Goal: Task Accomplishment & Management: Manage account settings

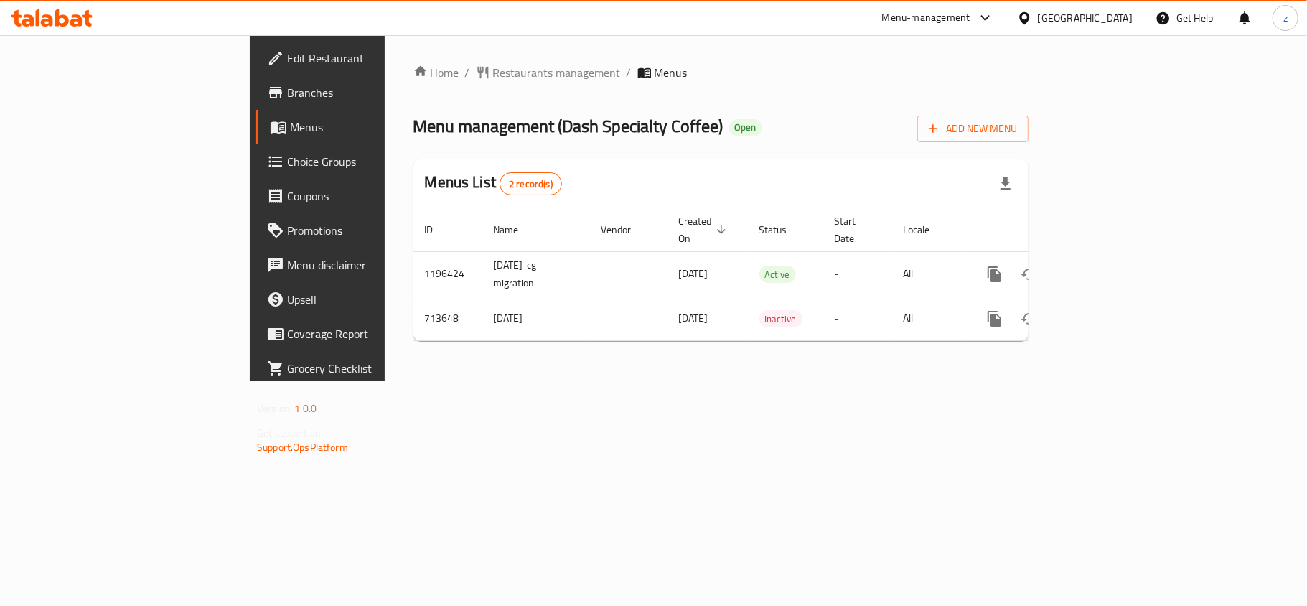
click at [287, 167] on span "Choice Groups" at bounding box center [371, 161] width 169 height 17
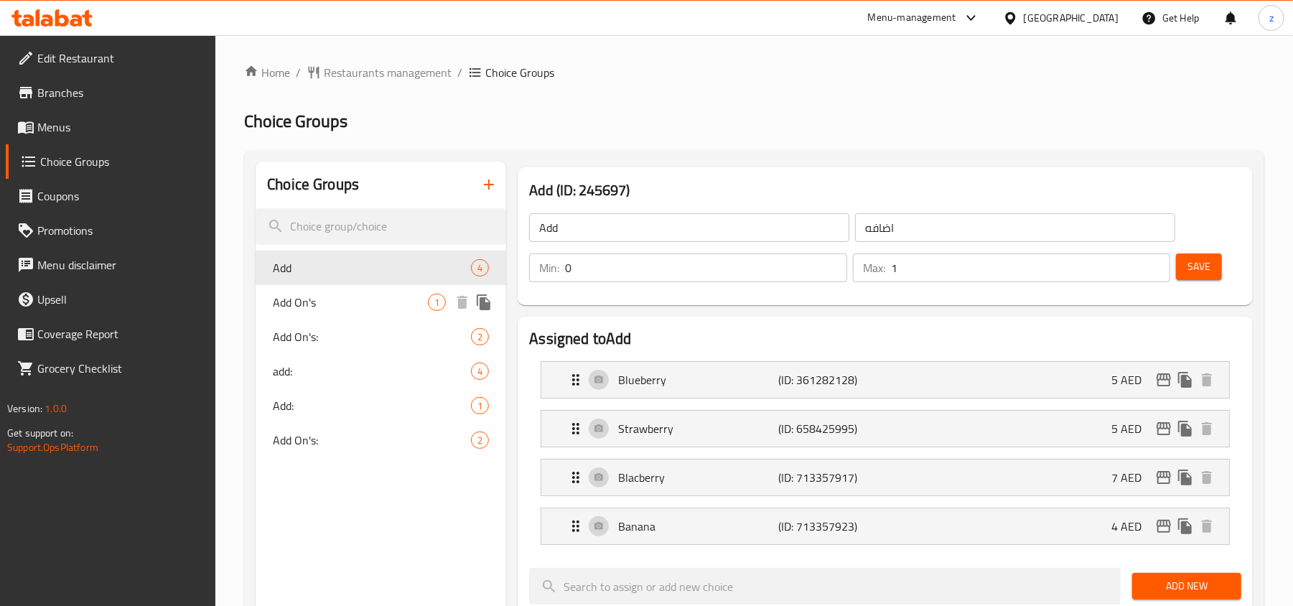
click at [345, 299] on span "Add On's" at bounding box center [350, 302] width 155 height 17
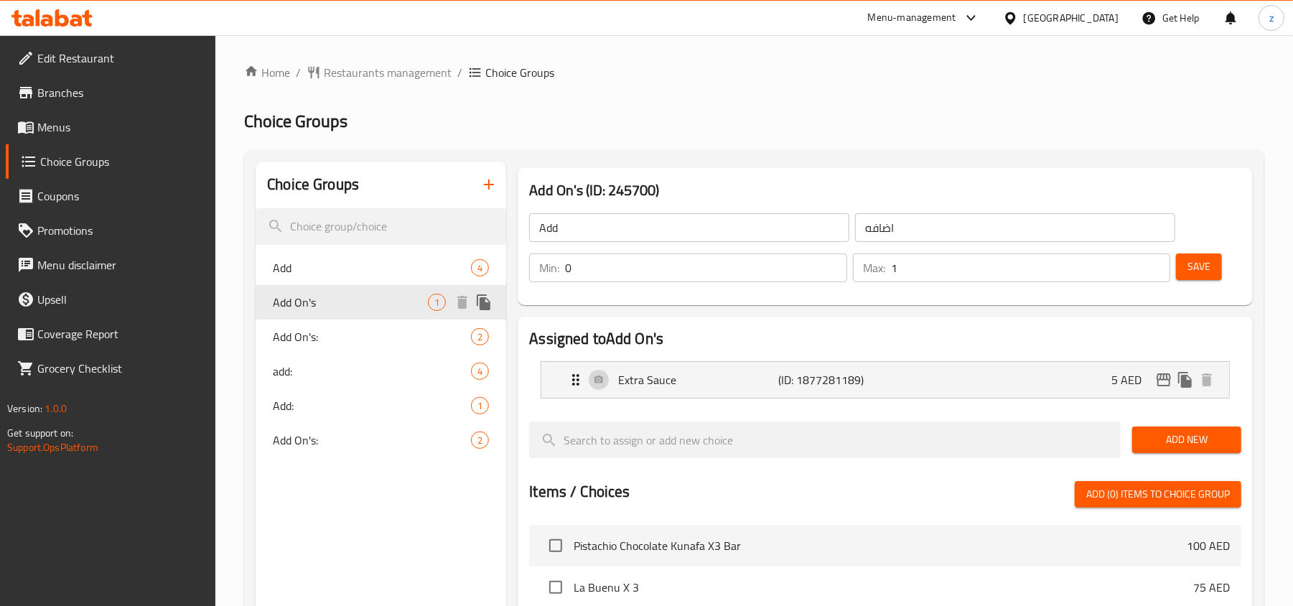
type input "Add On's"
type input "إضافات"
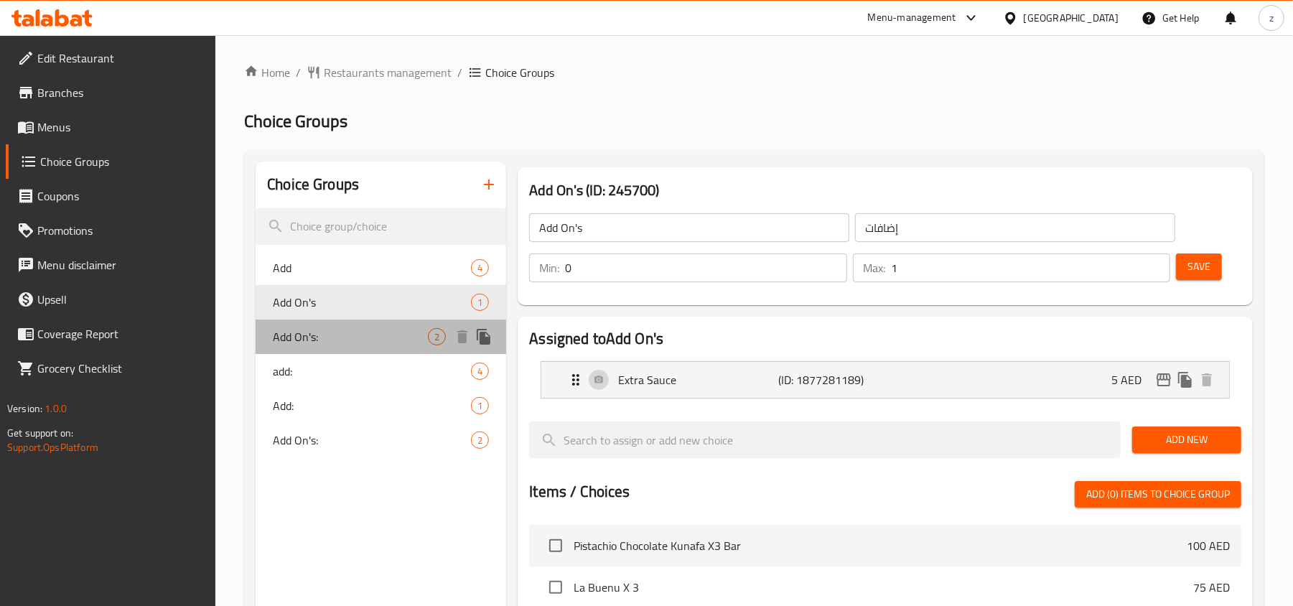
click at [328, 325] on div "Add On's: 2" at bounding box center [381, 336] width 251 height 34
type input "Add On's:"
type input "الإضافات:"
type input "0"
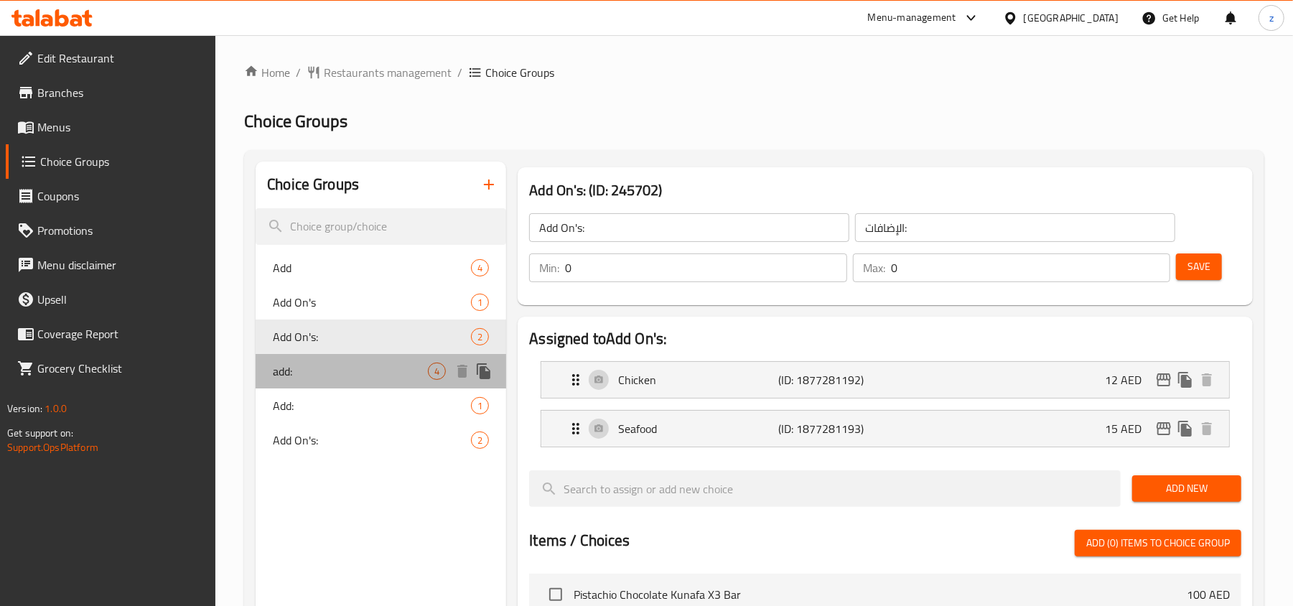
click at [310, 363] on span "add:" at bounding box center [350, 371] width 155 height 17
type input "add:"
type input "اضافه:"
type input "1"
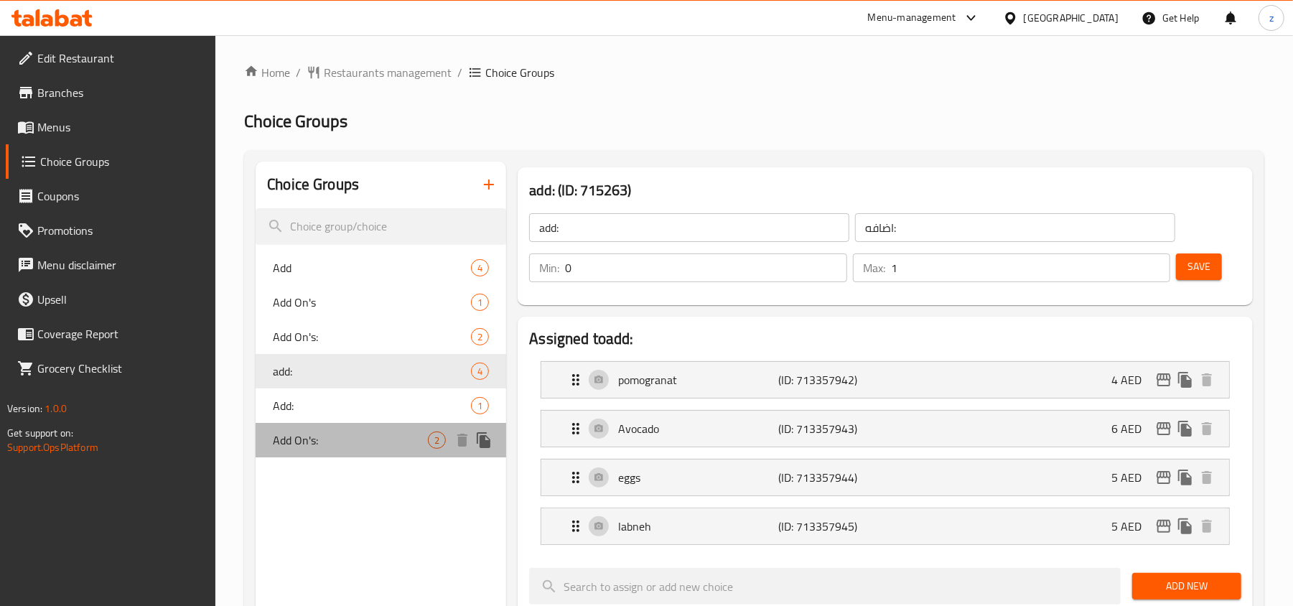
click at [305, 428] on div "Add On's: 2" at bounding box center [381, 440] width 251 height 34
type input "Add On's:"
type input "الإضافات:"
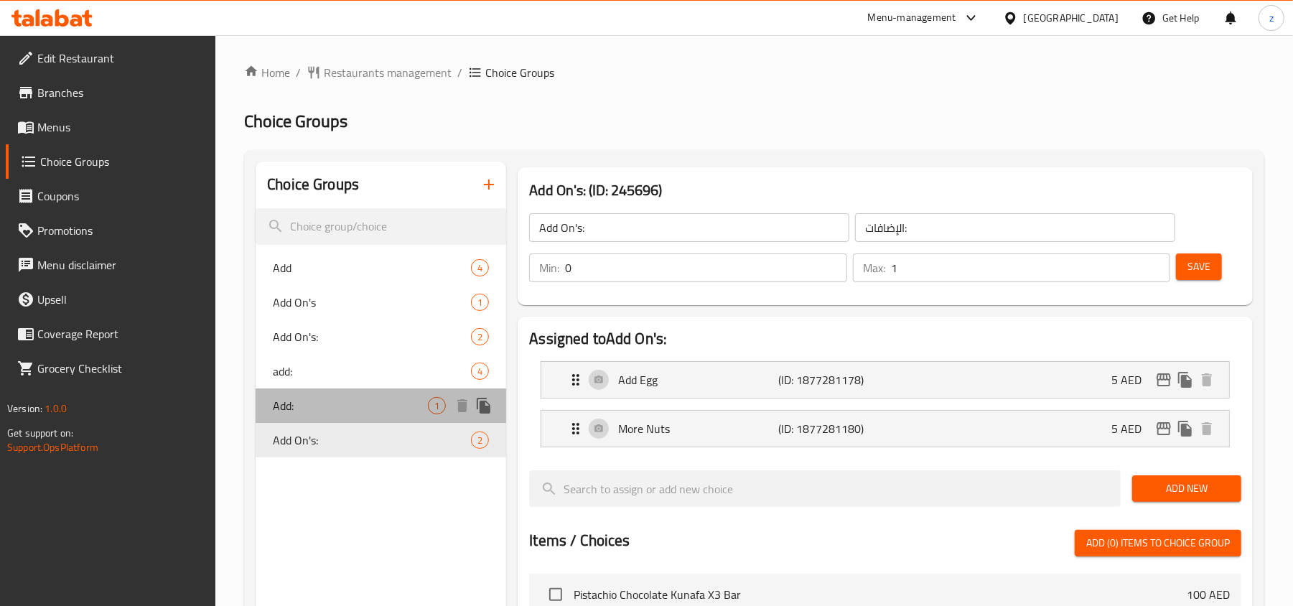
click at [307, 391] on div "Add: 1" at bounding box center [381, 405] width 251 height 34
type input "Add:"
type input "اضافة:"
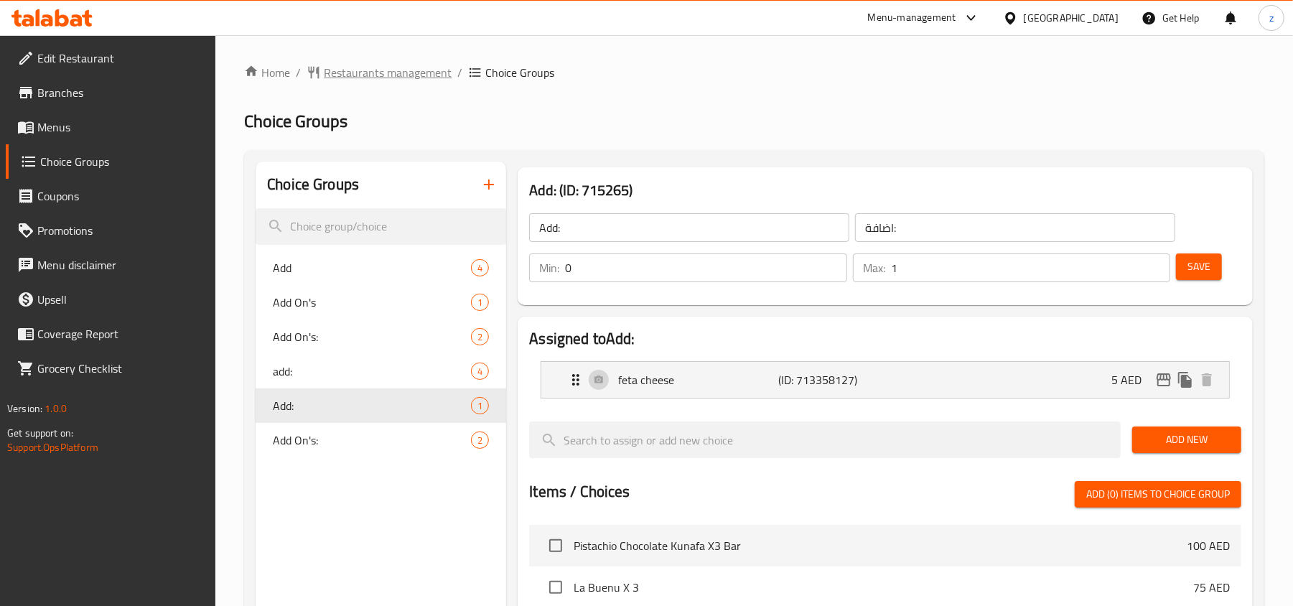
click at [374, 78] on span "Restaurants management" at bounding box center [388, 72] width 128 height 17
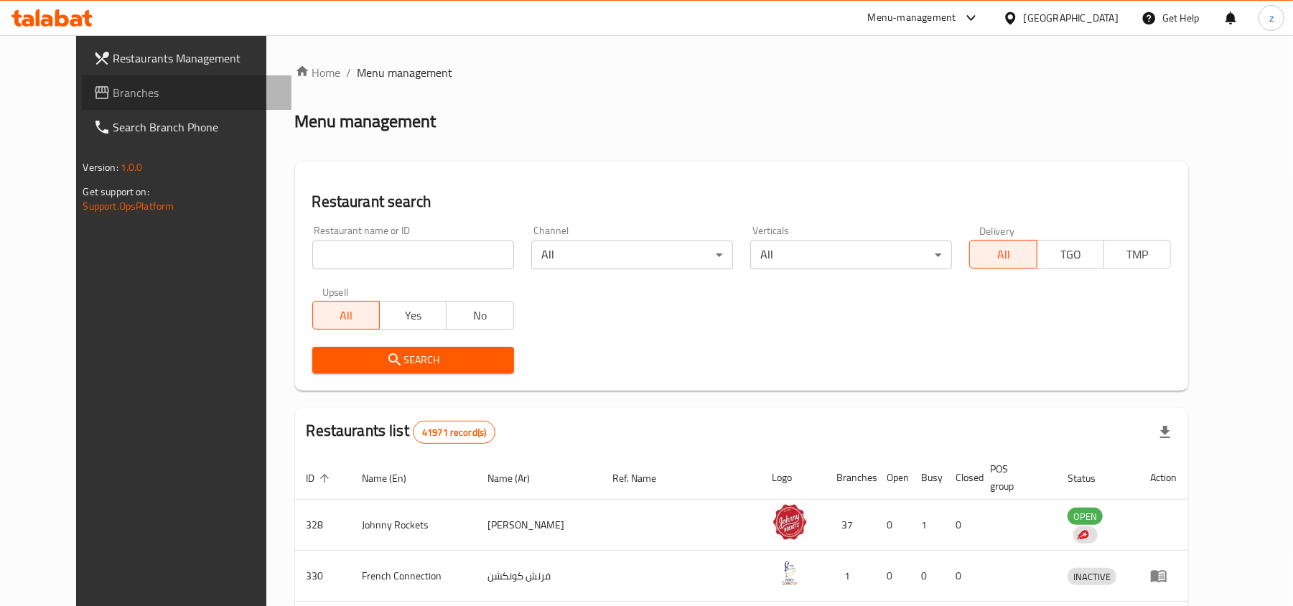
click at [113, 96] on span "Branches" at bounding box center [196, 92] width 167 height 17
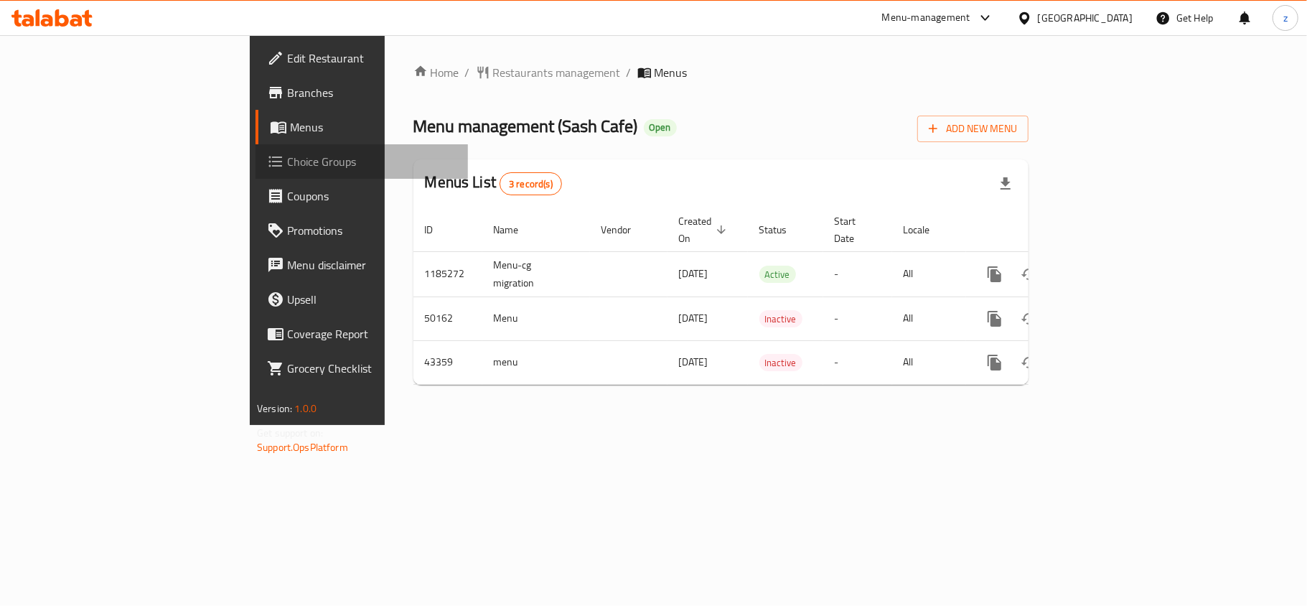
click at [287, 162] on span "Choice Groups" at bounding box center [371, 161] width 169 height 17
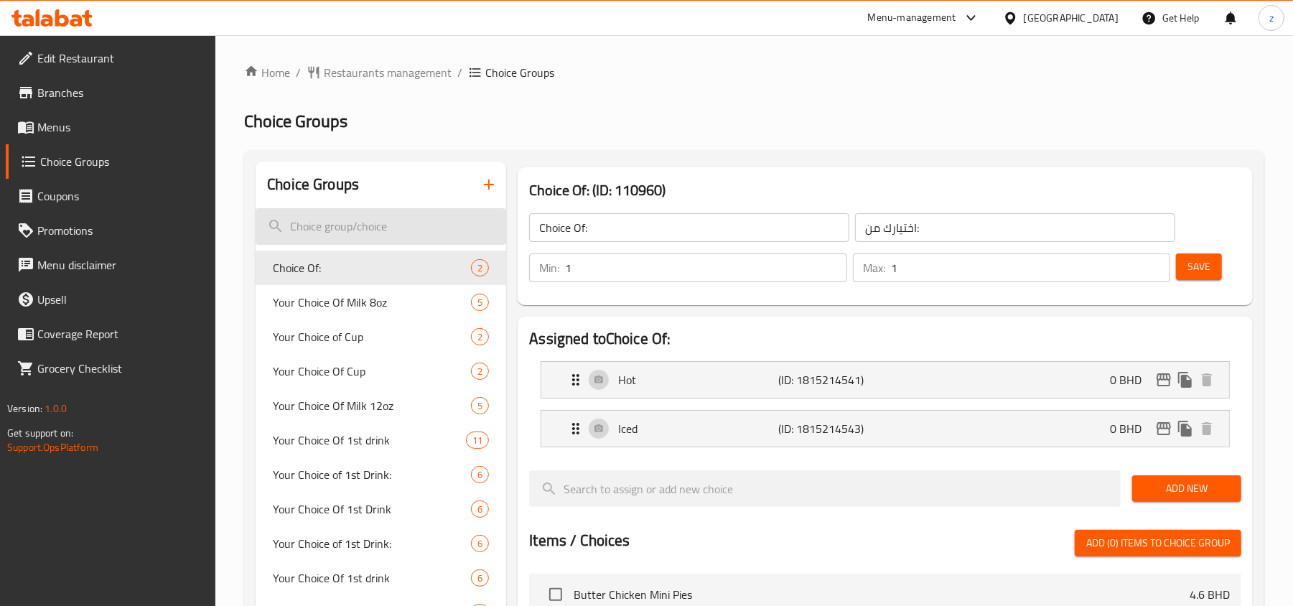
click at [319, 218] on input "search" at bounding box center [381, 226] width 251 height 37
paste input "Choice of First Drink"
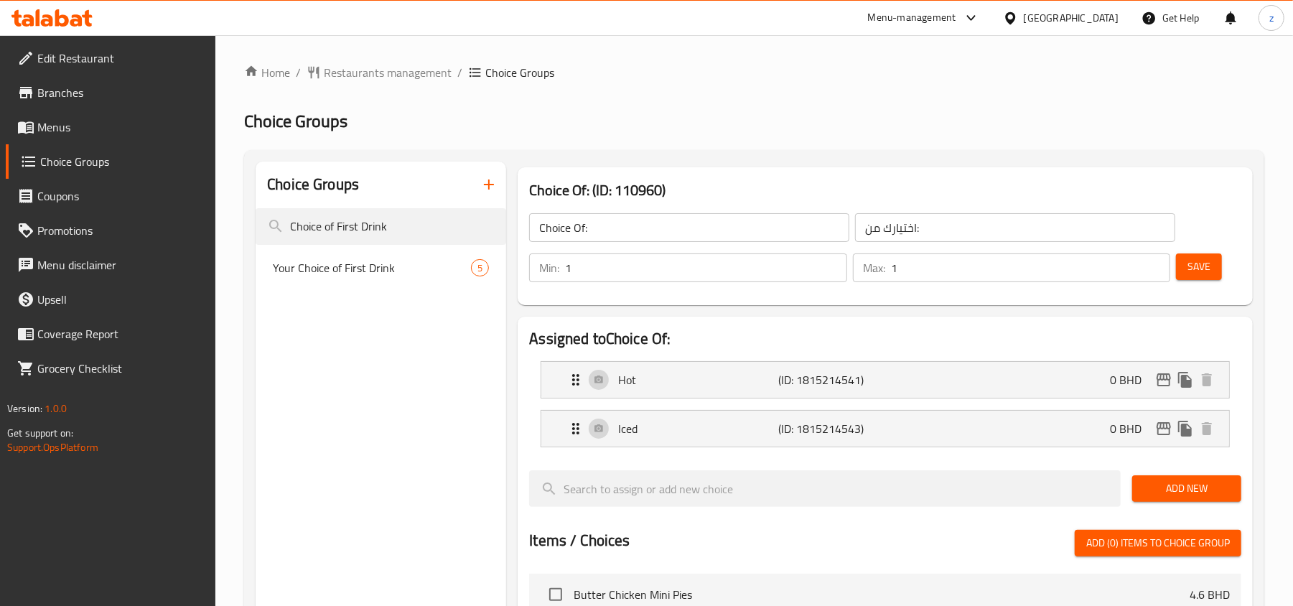
type input "Choice of First Drink"
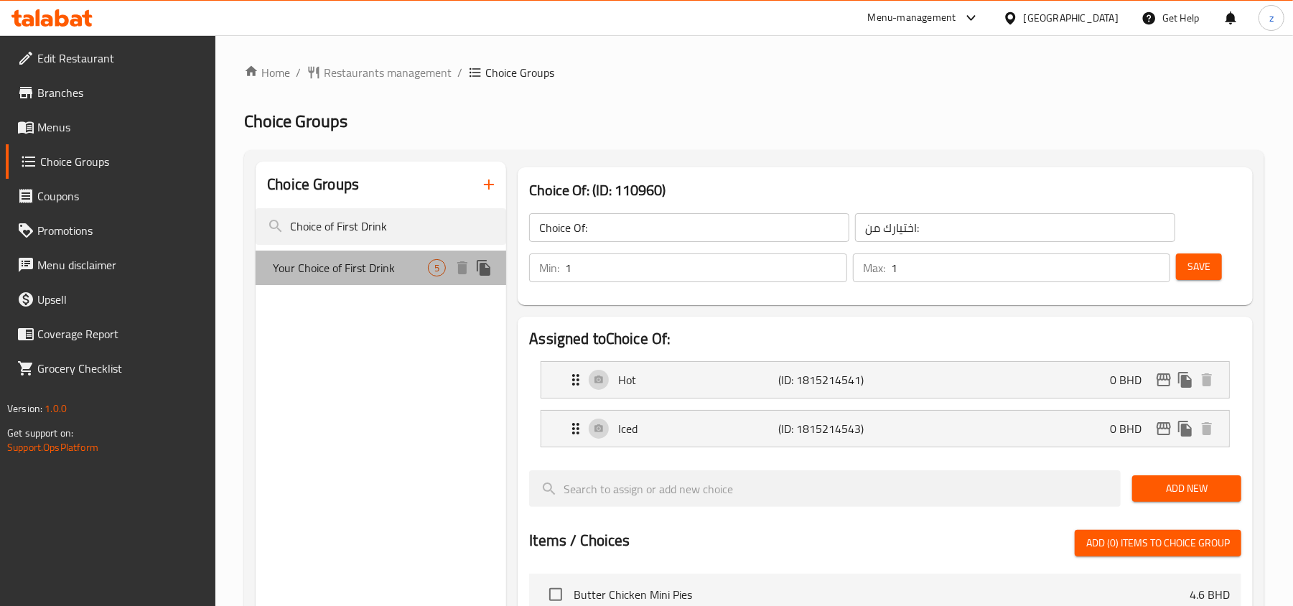
click at [345, 268] on span "Your Choice of First Drink" at bounding box center [350, 267] width 155 height 17
type input "Your Choice of First Drink"
type input "اختيارك للمشروب الأول"
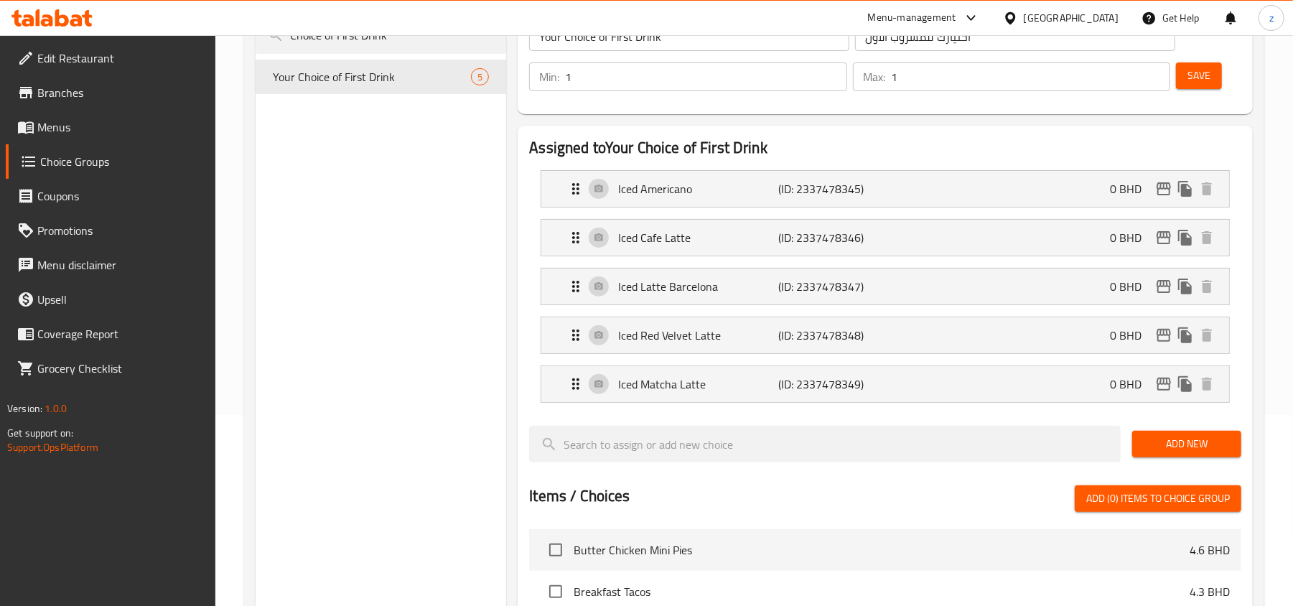
scroll to position [95, 0]
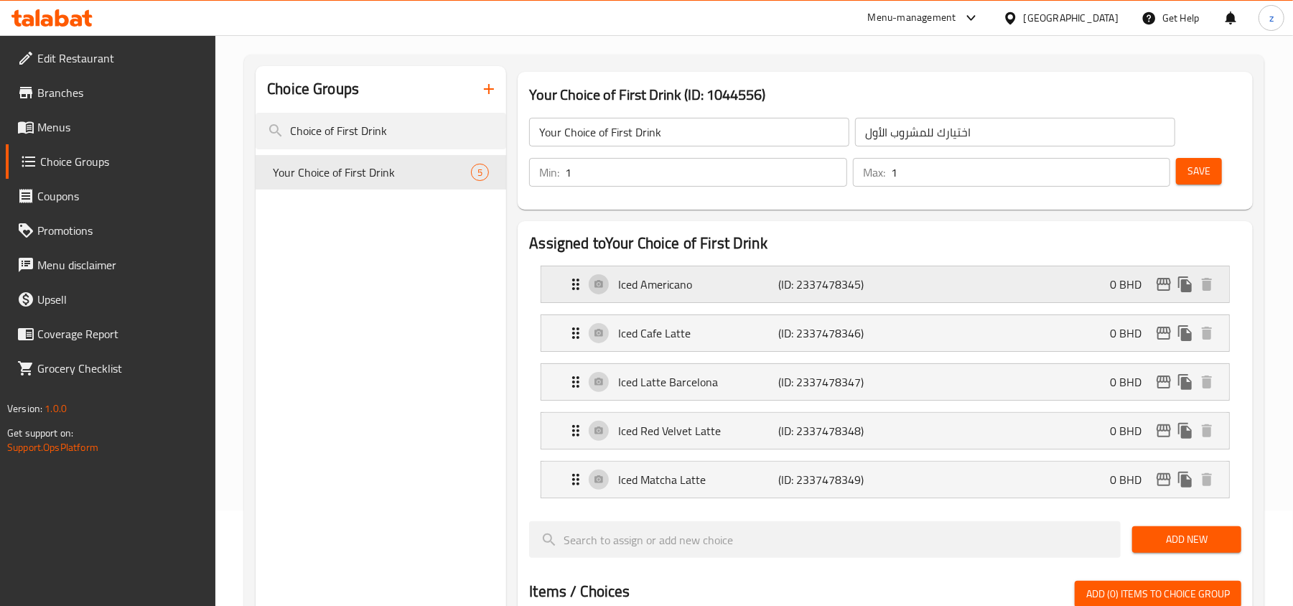
click at [573, 297] on div "Iced Americano (ID: 2337478345) 0 BHD" at bounding box center [889, 284] width 645 height 36
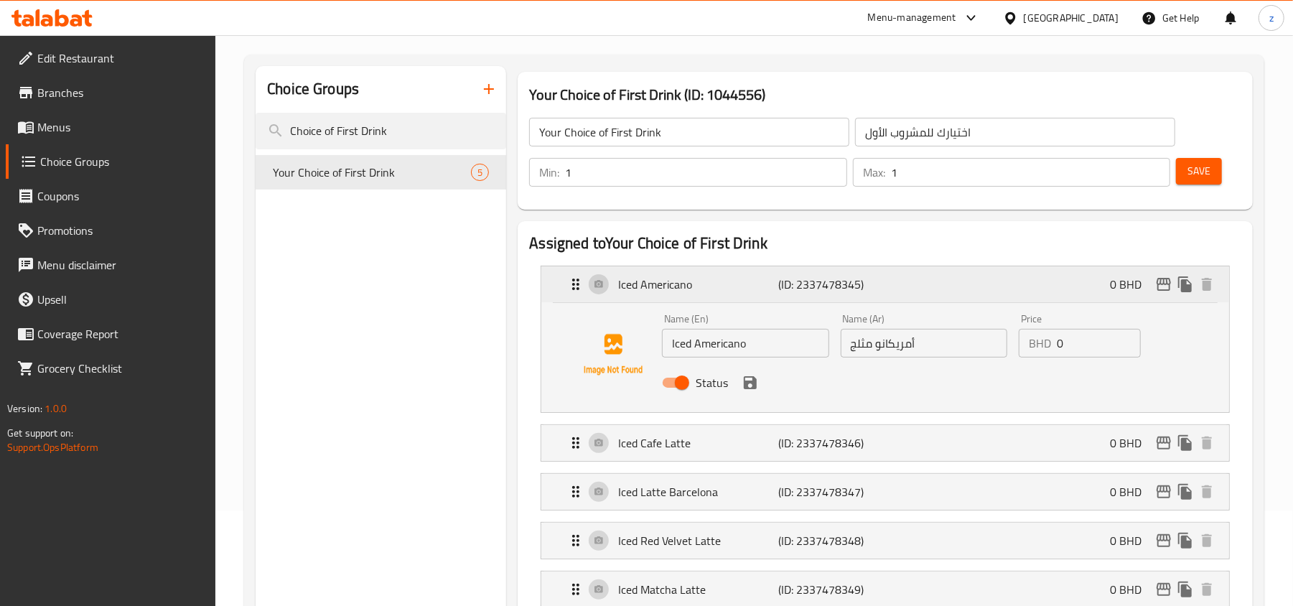
click at [569, 291] on icon "Expand" at bounding box center [575, 284] width 17 height 17
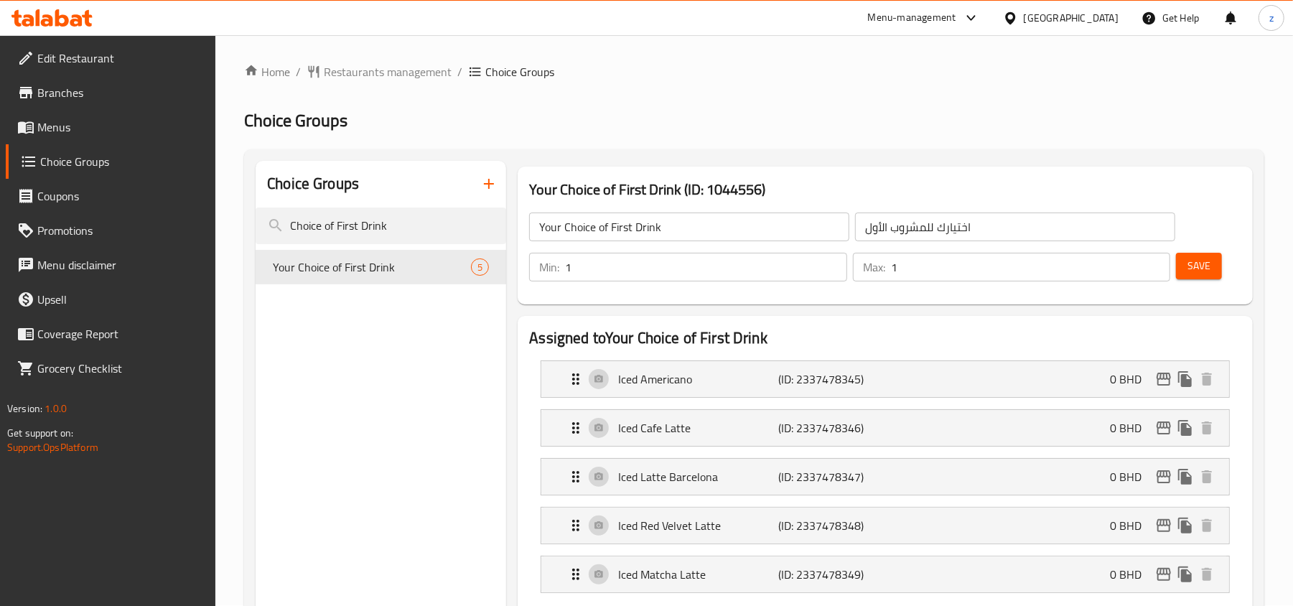
scroll to position [0, 0]
click at [405, 70] on span "Restaurants management" at bounding box center [388, 72] width 128 height 17
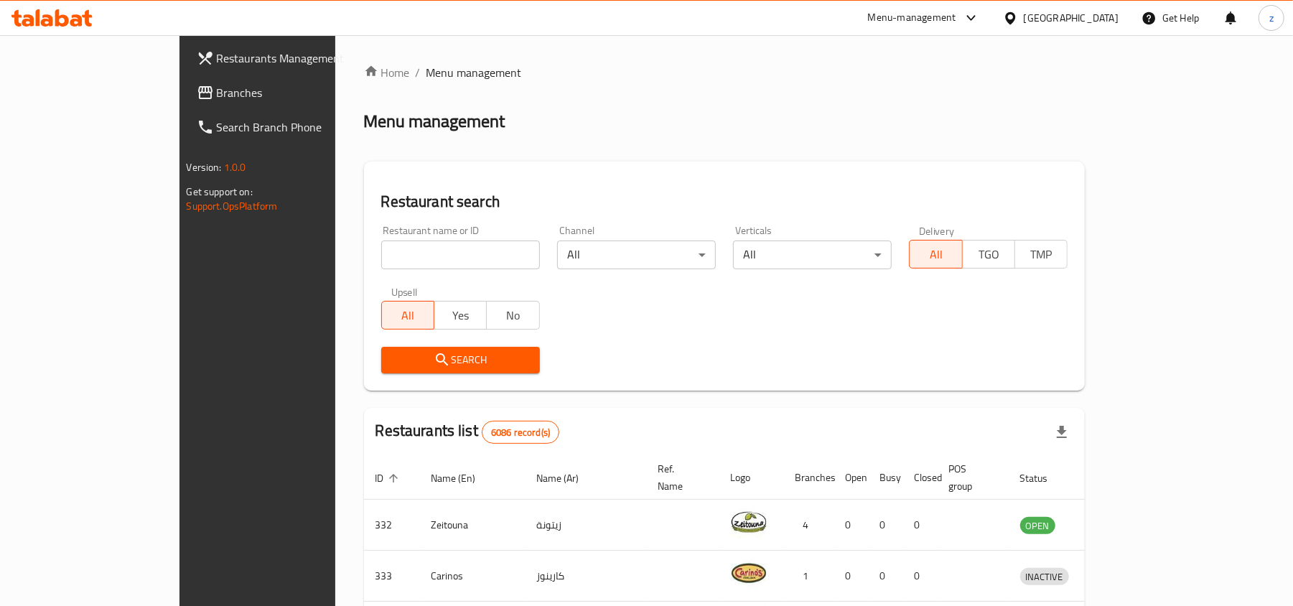
click at [217, 87] on span "Branches" at bounding box center [300, 92] width 167 height 17
